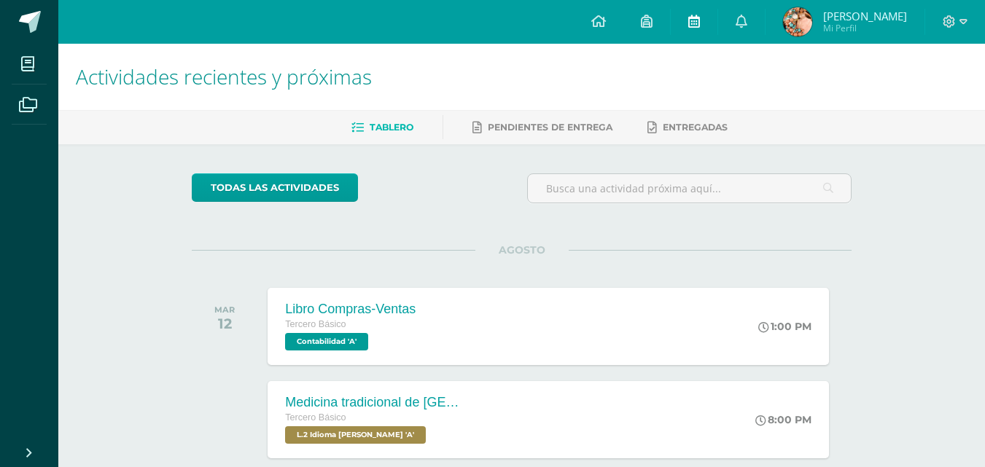
click at [712, 36] on link at bounding box center [694, 22] width 47 height 44
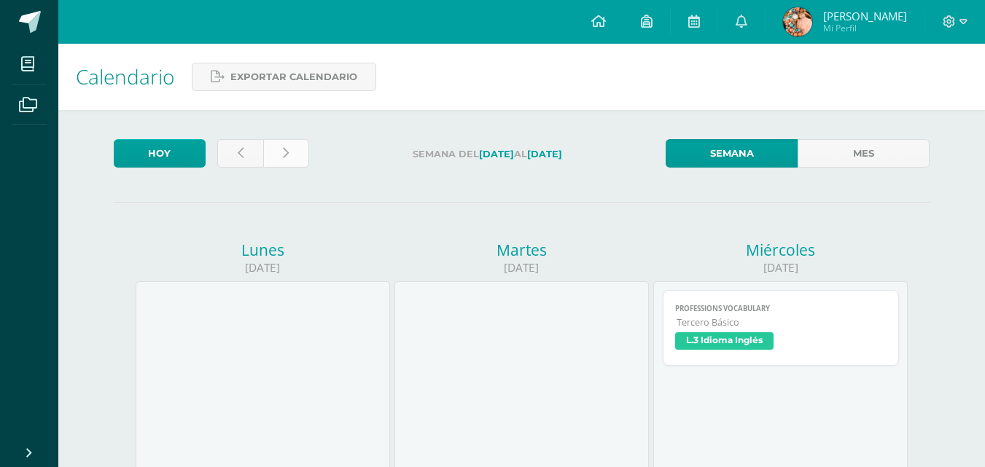
click at [281, 152] on link at bounding box center [286, 153] width 46 height 28
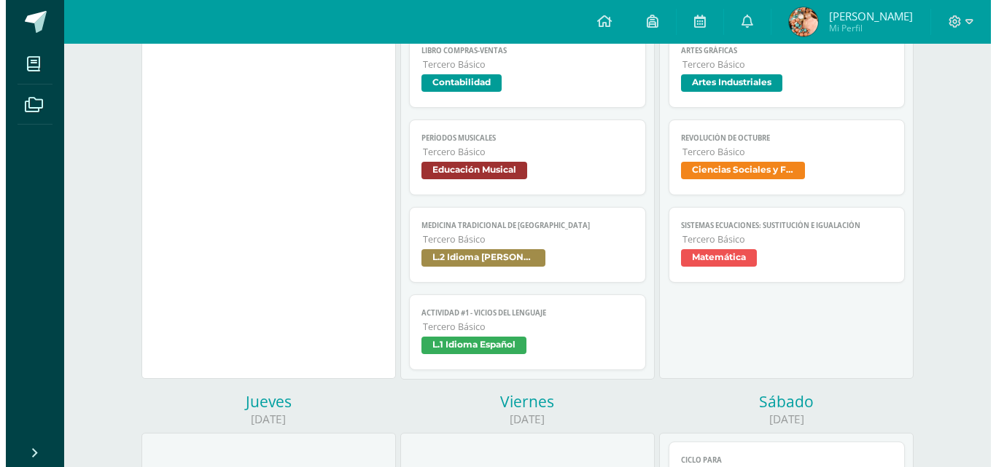
scroll to position [228, 0]
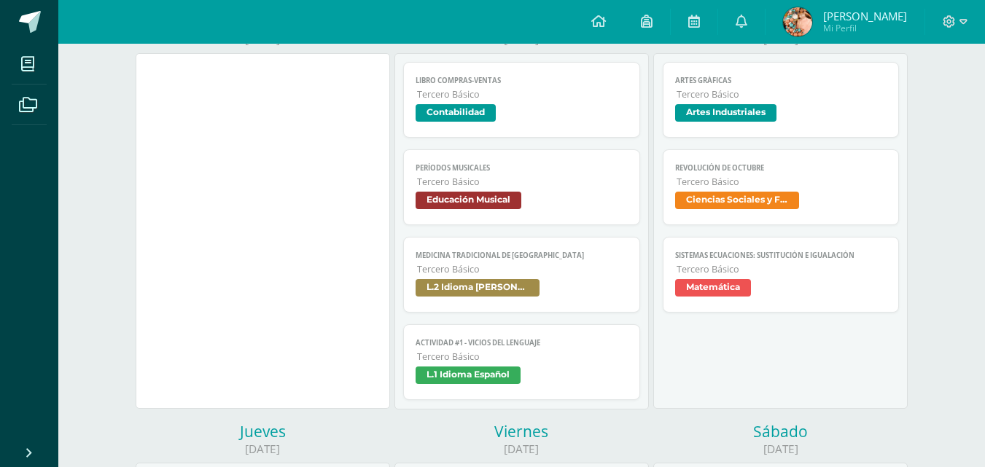
drag, startPoint x: 995, startPoint y: 49, endPoint x: 993, endPoint y: 115, distance: 66.4
click at [735, 92] on span "Tercero Básico" at bounding box center [782, 94] width 211 height 12
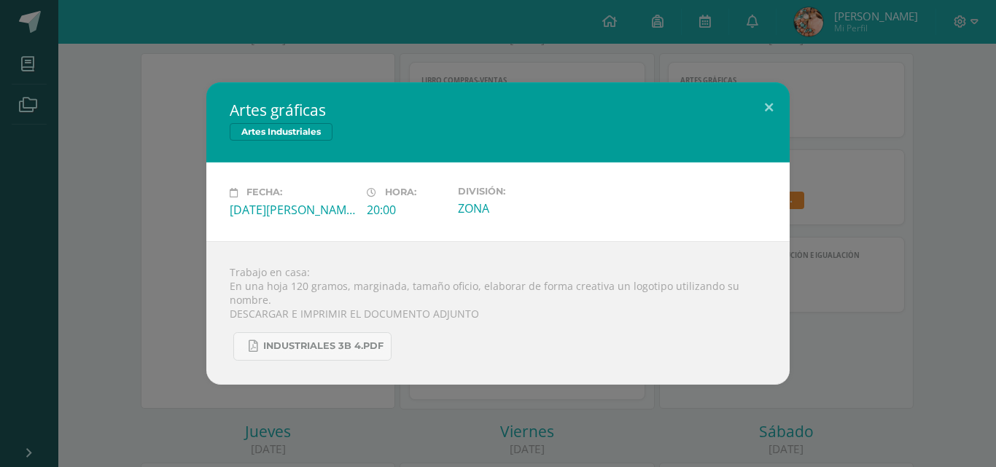
click at [483, 33] on div "Artes gráficas Artes Industriales Fecha: Miércoles 13 de Agosto Hora: 20:00 Div…" at bounding box center [498, 233] width 996 height 467
